Goal: Task Accomplishment & Management: Complete application form

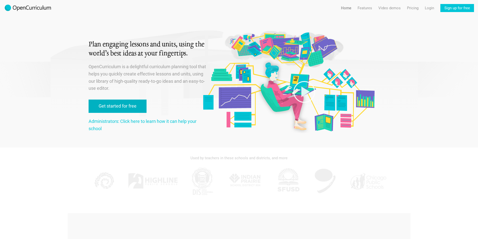
click at [115, 106] on link "Get started for free" at bounding box center [118, 106] width 58 height 13
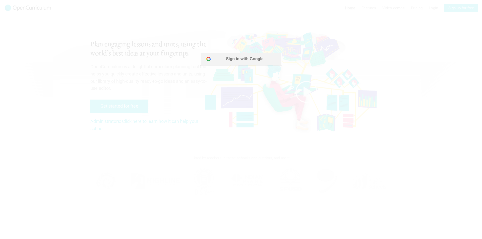
click at [250, 60] on button "Sign in with Google" at bounding box center [241, 59] width 82 height 13
click at [223, 89] on div at bounding box center [241, 119] width 482 height 239
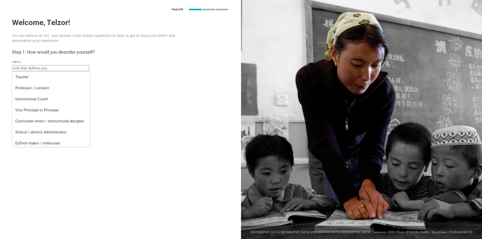
click at [47, 70] on input "text" at bounding box center [50, 68] width 77 height 6
click at [46, 79] on div "Teacher" at bounding box center [50, 77] width 71 height 5
type input "Teacher"
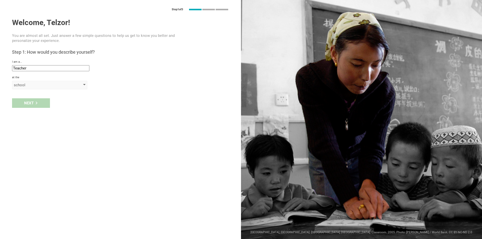
click at [32, 86] on div "school" at bounding box center [43, 85] width 58 height 5
click at [33, 96] on div "school" at bounding box center [49, 95] width 69 height 5
click at [29, 97] on input "text" at bounding box center [50, 97] width 77 height 6
type input "32-son maktab"
click at [20, 118] on div "Next" at bounding box center [31, 114] width 38 height 10
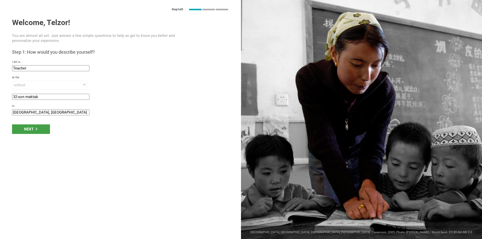
drag, startPoint x: 57, startPoint y: 114, endPoint x: 5, endPoint y: 115, distance: 51.7
click at [5, 115] on div "Step 1 of 3 Welcome, Telzor! You are almost all set. Just answer a few simple q…" at bounding box center [120, 119] width 241 height 239
type input "urgench"
click at [31, 131] on div "Next" at bounding box center [31, 130] width 38 height 10
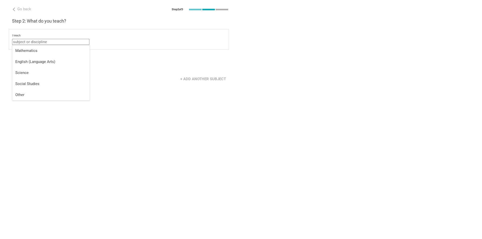
click at [42, 41] on input "text" at bounding box center [50, 42] width 77 height 6
click at [32, 97] on div "Other" at bounding box center [50, 94] width 71 height 5
type input "Other"
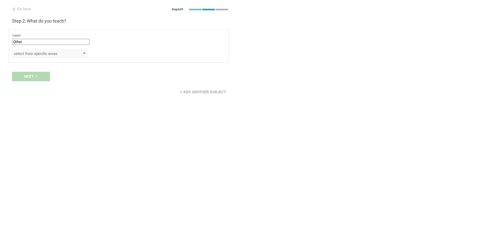
click at [36, 54] on div "select from specific areas" at bounding box center [43, 53] width 58 height 5
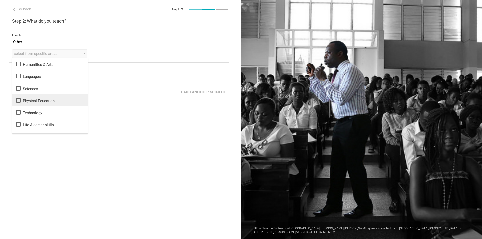
scroll to position [9, 0]
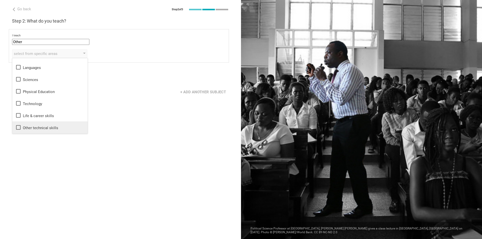
click at [56, 131] on li "Other technical skills" at bounding box center [49, 128] width 75 height 12
click at [26, 147] on div "Go back Step 2 of 3 Welcome, Telzor! You are almost all set. Just answer a few …" at bounding box center [120, 119] width 241 height 239
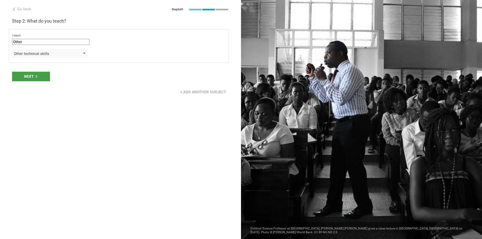
click at [48, 56] on div "Other technical skills" at bounding box center [43, 53] width 58 height 5
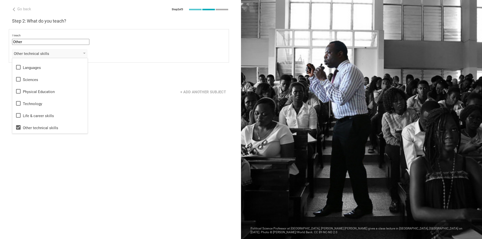
drag, startPoint x: 0, startPoint y: 196, endPoint x: 22, endPoint y: 142, distance: 58.1
click at [3, 190] on div "Go back Step 2 of 3 Welcome, Telzor! You are almost all set. Just answer a few …" at bounding box center [120, 119] width 241 height 239
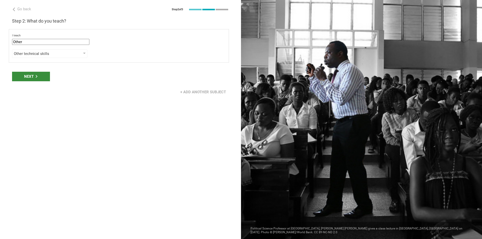
click at [28, 80] on div "Next" at bounding box center [31, 77] width 38 height 10
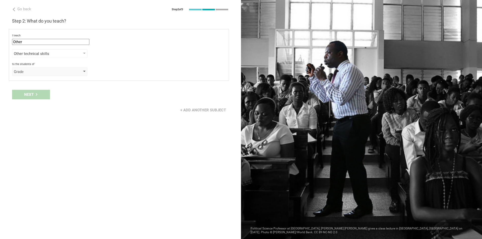
click at [36, 73] on div "Grade" at bounding box center [43, 71] width 58 height 5
click at [41, 91] on div "Class" at bounding box center [49, 92] width 69 height 5
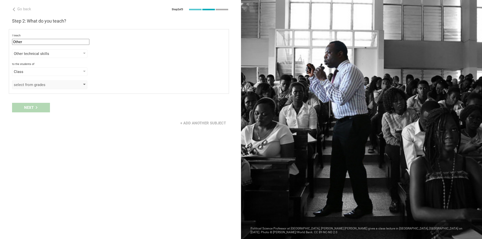
click at [40, 86] on div "select from grades" at bounding box center [43, 84] width 58 height 5
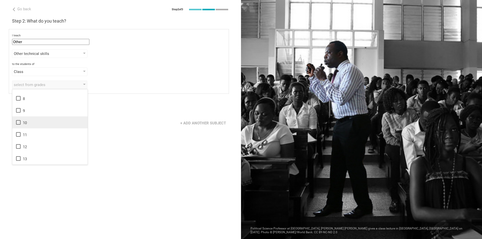
scroll to position [56, 0]
click at [40, 92] on li "5" at bounding box center [49, 87] width 75 height 12
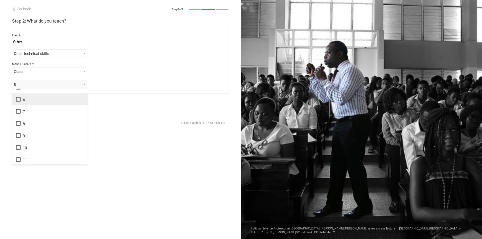
click at [38, 98] on div "6" at bounding box center [49, 99] width 69 height 6
drag, startPoint x: 34, startPoint y: 108, endPoint x: 32, endPoint y: 120, distance: 11.8
click at [34, 109] on div "7" at bounding box center [49, 111] width 69 height 6
click at [31, 126] on div "8" at bounding box center [49, 124] width 69 height 6
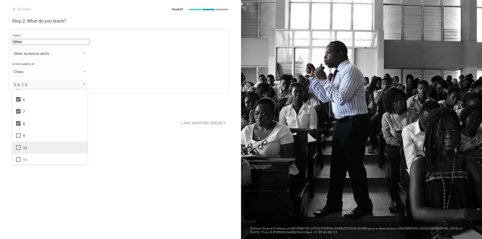
drag, startPoint x: 28, startPoint y: 137, endPoint x: 28, endPoint y: 146, distance: 9.3
click at [28, 137] on div "9" at bounding box center [49, 136] width 69 height 6
click at [28, 146] on div "10" at bounding box center [49, 148] width 69 height 6
click at [29, 159] on div "11" at bounding box center [49, 160] width 69 height 6
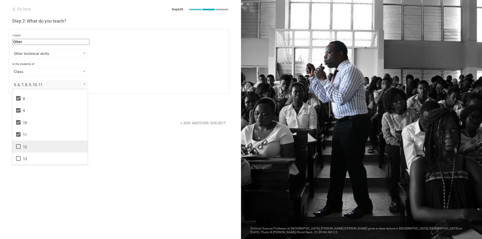
click at [30, 147] on div "12" at bounding box center [49, 147] width 69 height 6
click at [105, 156] on div "Go back Step 2 of 3 Welcome, Telzor! You are almost all set. Just answer a few …" at bounding box center [120, 119] width 241 height 239
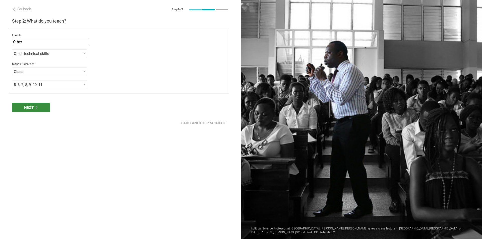
click at [33, 107] on div "Next" at bounding box center [31, 108] width 38 height 10
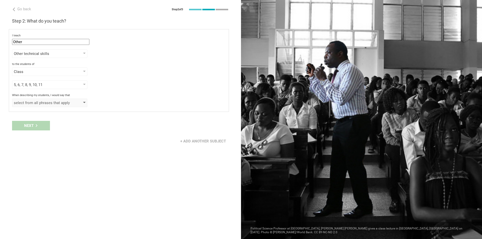
click at [38, 106] on div "select from all phrases that apply" at bounding box center [49, 103] width 75 height 9
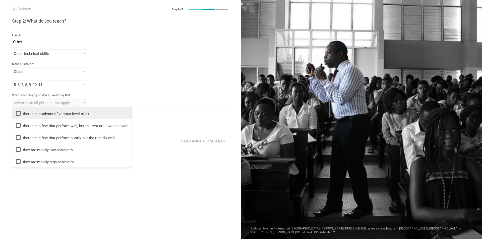
click at [52, 117] on li "there are students of various level of skill" at bounding box center [71, 113] width 119 height 12
click at [40, 177] on div "Go back Step 2 of 3 Welcome, Telzor! You are almost all set. Just answer a few …" at bounding box center [120, 119] width 241 height 239
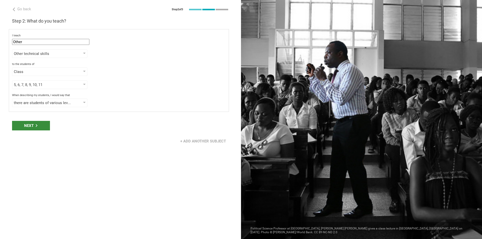
click at [40, 125] on div "Next" at bounding box center [31, 126] width 38 height 10
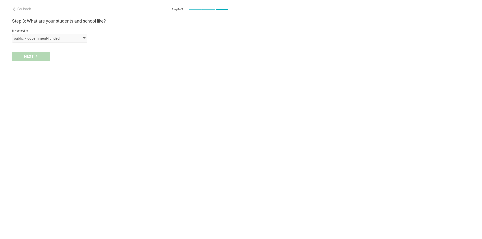
click at [40, 37] on div "public / government-funded" at bounding box center [43, 38] width 58 height 5
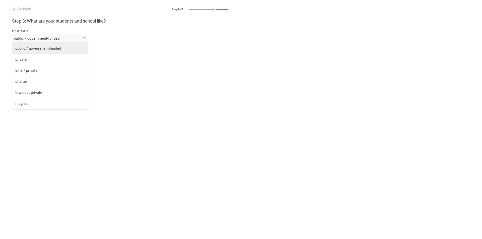
click at [38, 49] on div "public / government-funded" at bounding box center [49, 48] width 69 height 5
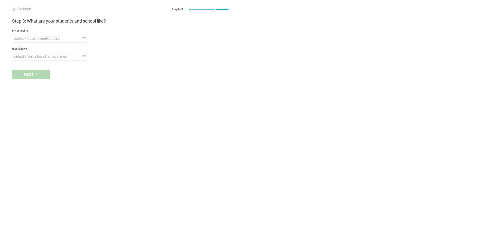
click at [27, 78] on div "Next" at bounding box center [120, 75] width 241 height 16
click at [41, 56] on div "select from a bunch of systems" at bounding box center [43, 56] width 58 height 5
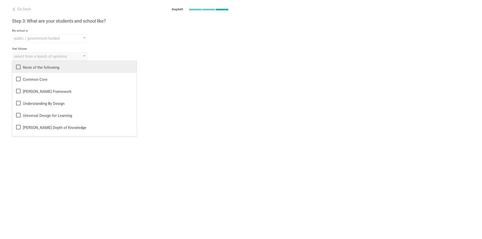
click at [39, 70] on div "None of the following" at bounding box center [74, 67] width 118 height 6
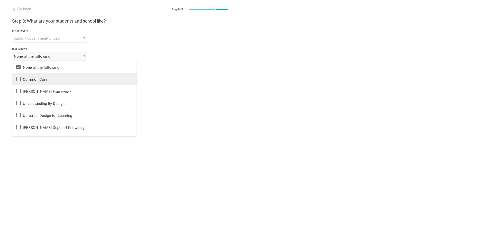
click at [36, 78] on div "Common Core" at bounding box center [74, 79] width 118 height 6
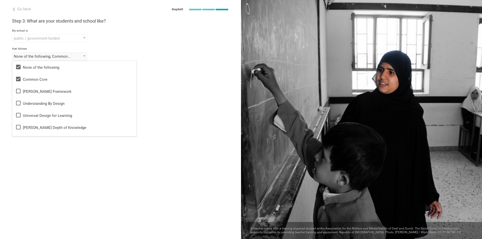
drag, startPoint x: 13, startPoint y: 147, endPoint x: 32, endPoint y: 94, distance: 55.7
click at [14, 146] on div "Go back Step 3 of 3 Welcome, Telzor! You are almost all set. Just answer a few …" at bounding box center [120, 119] width 241 height 239
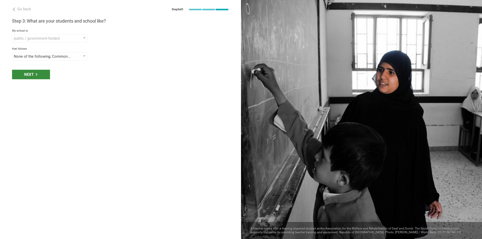
click at [33, 74] on div "Next" at bounding box center [31, 75] width 38 height 10
click at [43, 76] on div "select phrases that describe your student population" at bounding box center [43, 74] width 58 height 5
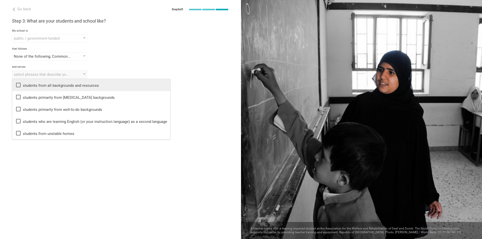
drag, startPoint x: 46, startPoint y: 84, endPoint x: 46, endPoint y: 88, distance: 4.0
click at [46, 85] on div "students from all backgrounds and resources" at bounding box center [91, 85] width 152 height 6
drag, startPoint x: 35, startPoint y: 147, endPoint x: 34, endPoint y: 144, distance: 3.3
click at [35, 147] on div "Go back Step 3 of 3 Welcome, Telzor! You are almost all set. Just answer a few …" at bounding box center [120, 119] width 241 height 239
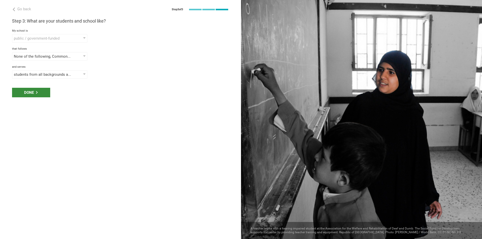
click at [35, 91] on div "Done" at bounding box center [31, 93] width 38 height 10
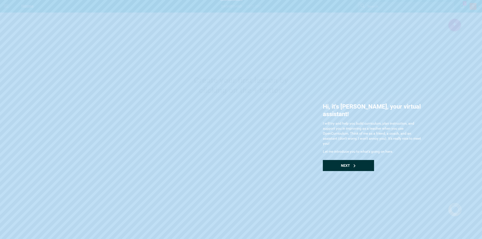
click at [351, 160] on div "Next" at bounding box center [348, 165] width 51 height 11
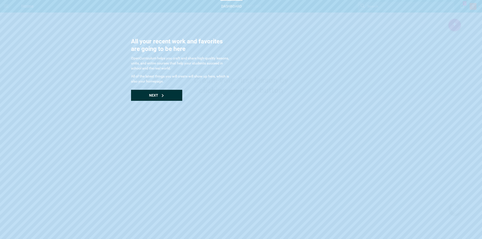
click at [164, 98] on div "Next" at bounding box center [156, 95] width 51 height 11
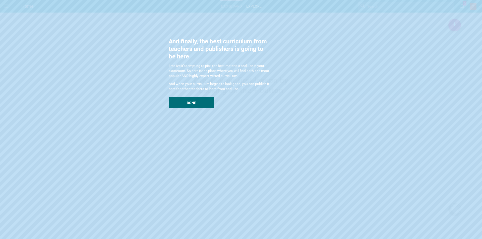
click at [200, 97] on div "And finally, the best curriculum from teachers and publishers is going to be he…" at bounding box center [219, 73] width 100 height 71
click at [201, 102] on div "Done" at bounding box center [191, 102] width 45 height 11
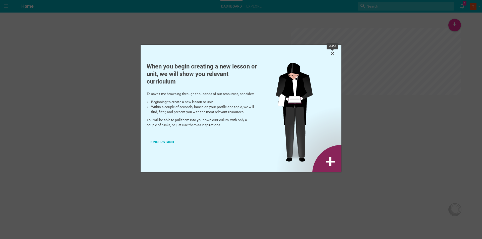
click at [335, 52] on icon at bounding box center [333, 54] width 6 height 6
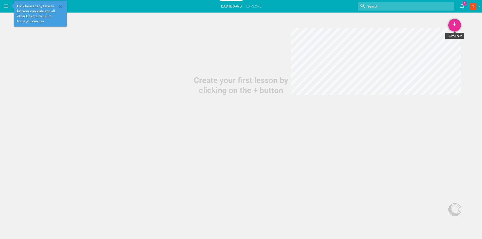
click at [457, 25] on div "+" at bounding box center [455, 25] width 13 height 13
